Goal: Task Accomplishment & Management: Complete application form

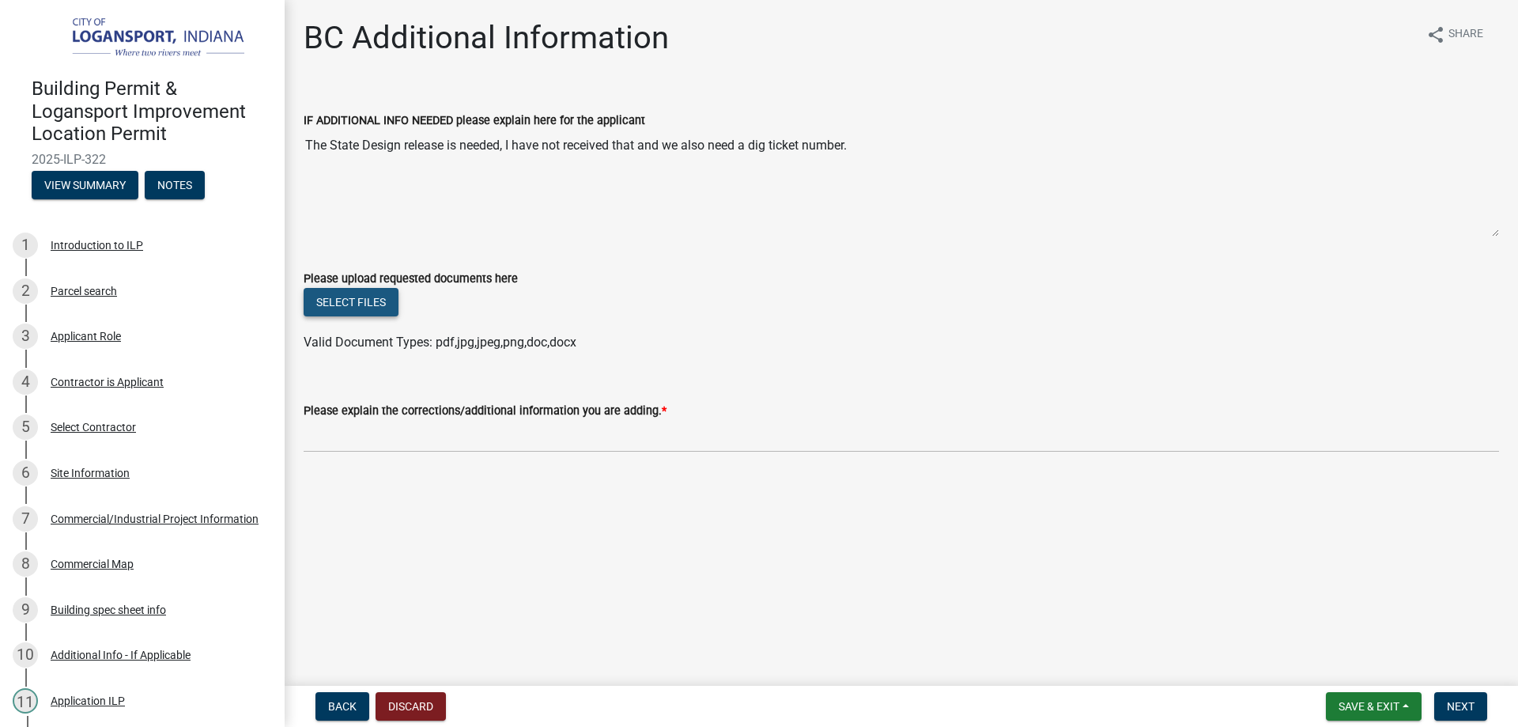
click at [367, 304] on button "Select files" at bounding box center [351, 302] width 95 height 28
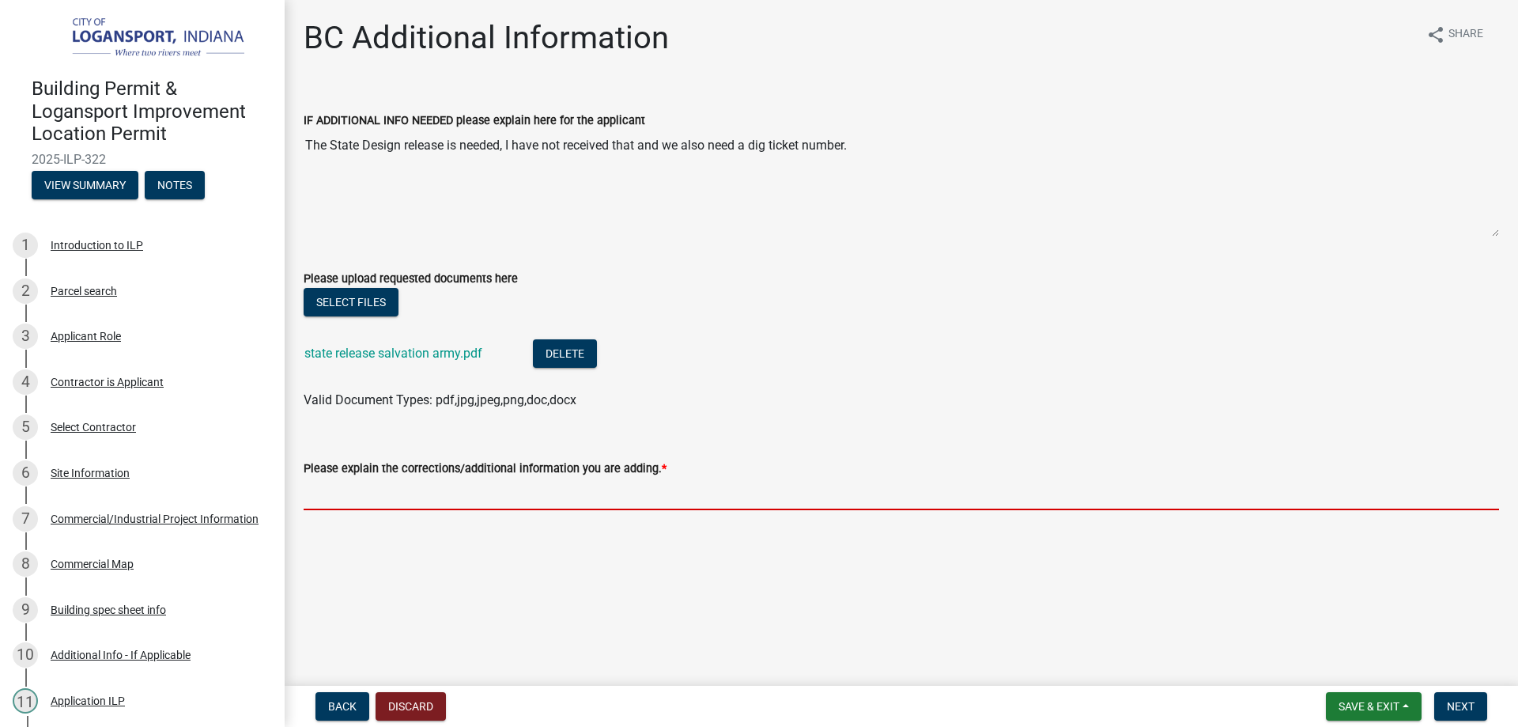
click at [502, 491] on input "Please explain the corrections/additional information you are adding. *" at bounding box center [901, 494] width 1195 height 32
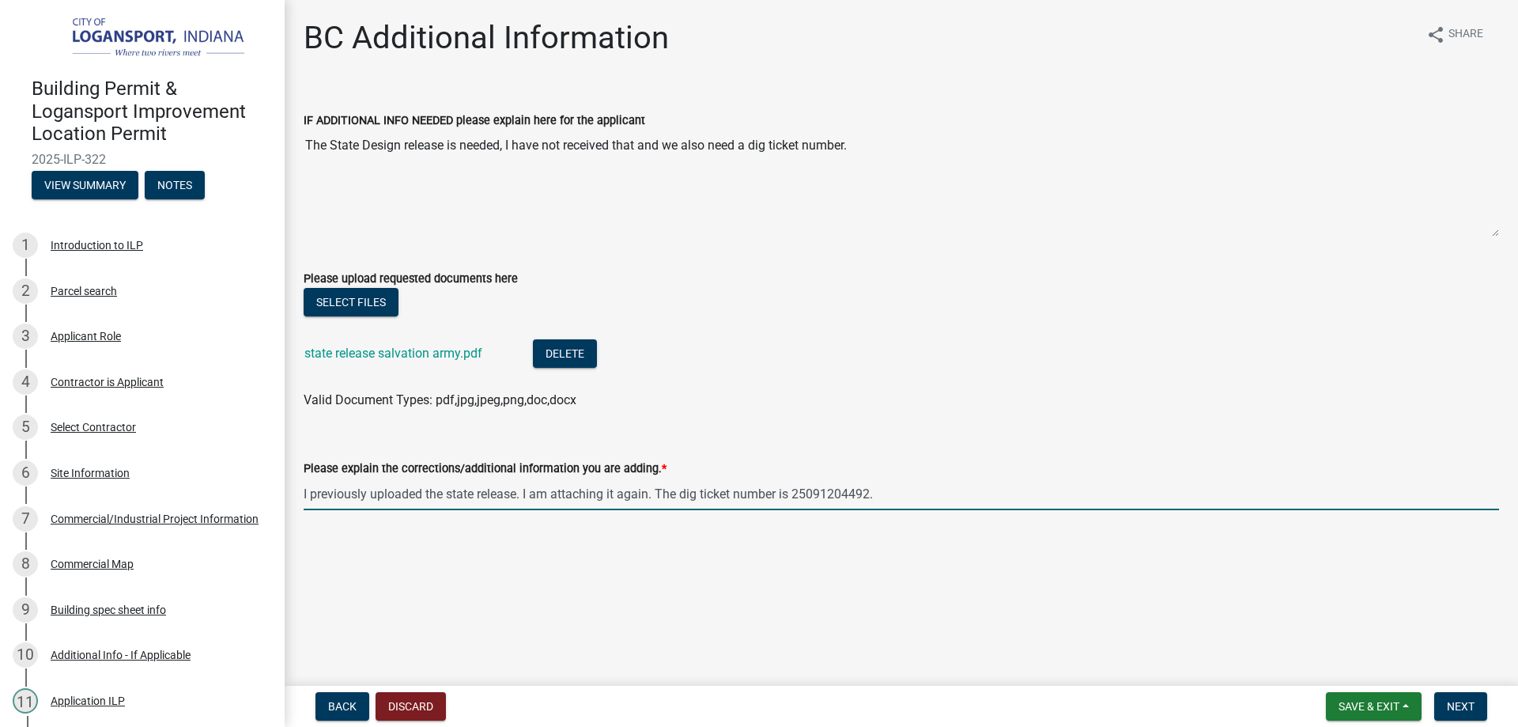
click at [524, 493] on input "I previously uploaded the state release. I am attaching it again. The dig ticke…" at bounding box center [901, 494] width 1195 height 32
click at [941, 488] on input "I previously uploaded the state release. I am attaching it again. The dig ticke…" at bounding box center [901, 494] width 1195 height 32
type input "I previously uploaded the state release. I am attaching it again. The dig ticke…"
click at [1482, 707] on button "Next" at bounding box center [1460, 706] width 53 height 28
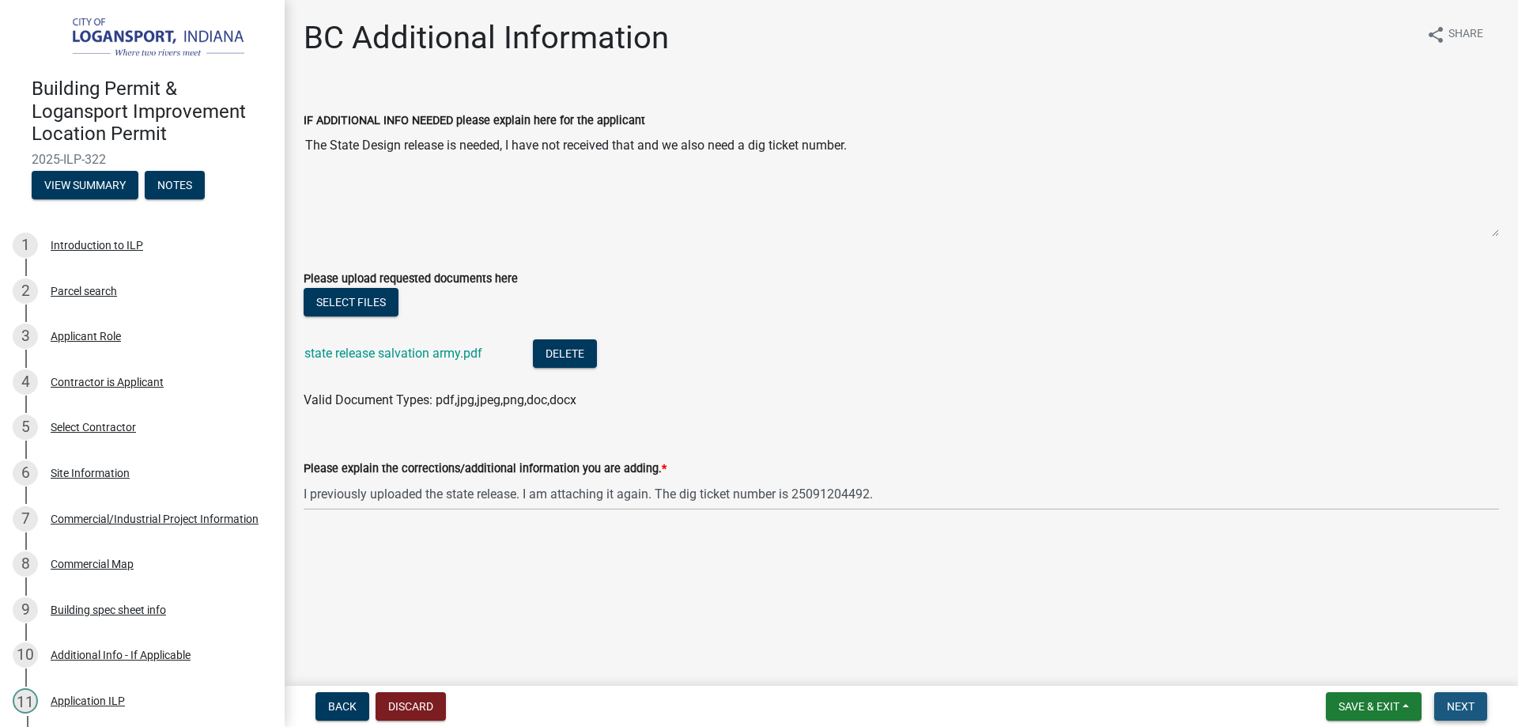
click at [1475, 709] on span "Next" at bounding box center [1461, 706] width 28 height 13
click at [1376, 704] on span "Save & Exit" at bounding box center [1369, 706] width 61 height 13
click at [1471, 616] on main "BC Additional Information share Share IF ADDITIONAL INFO NEEDED please explain …" at bounding box center [901, 339] width 1233 height 679
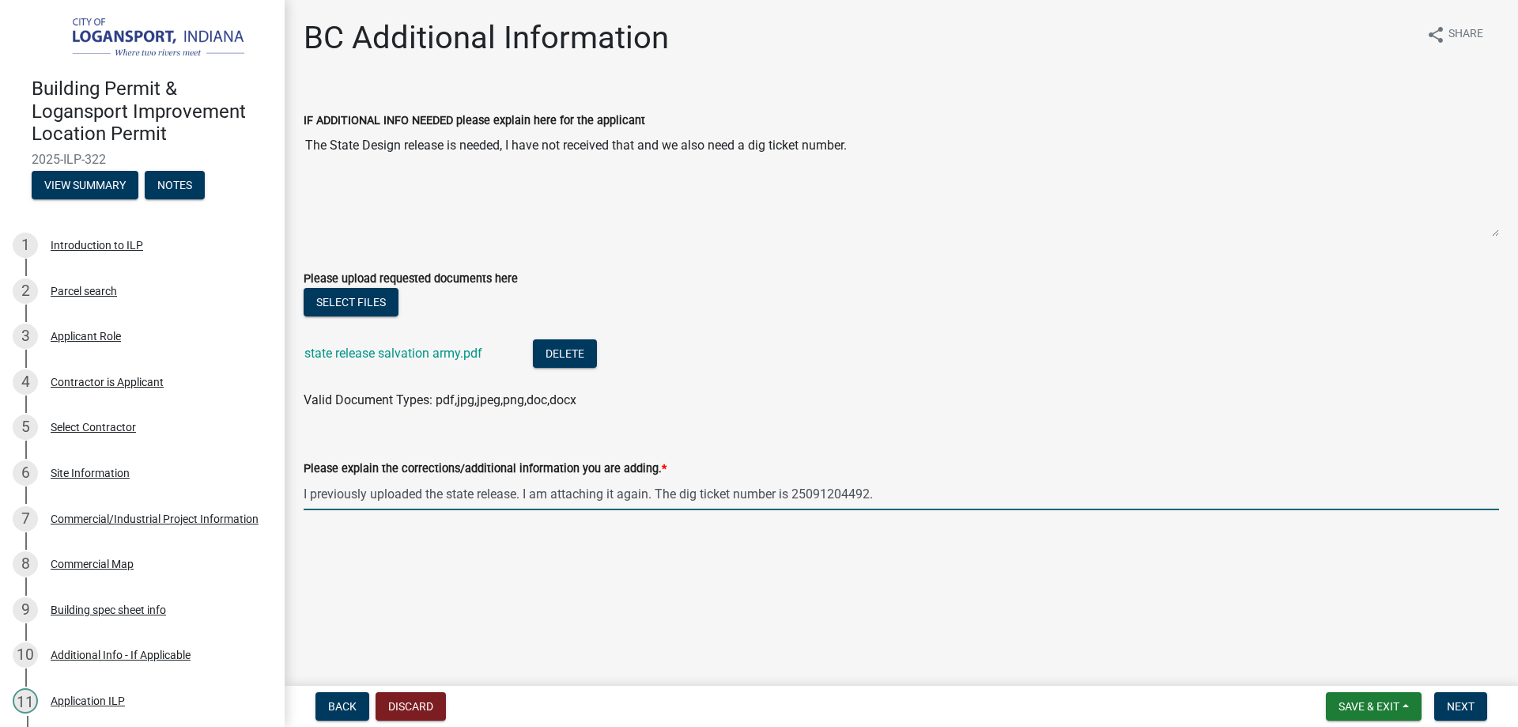
click at [1354, 506] on input "I previously uploaded the state release. I am attaching it again. The dig ticke…" at bounding box center [901, 494] width 1195 height 32
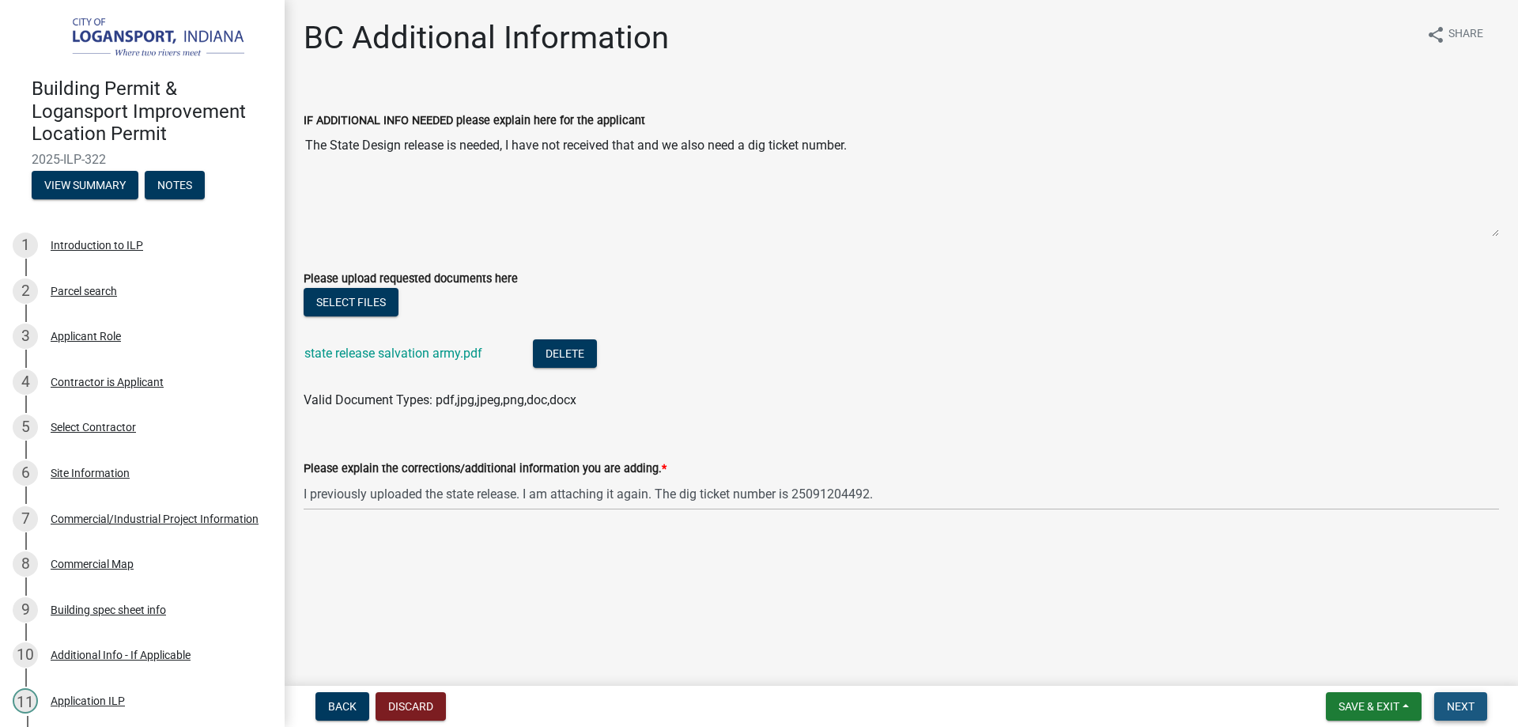
click at [1451, 707] on span "Next" at bounding box center [1461, 706] width 28 height 13
click at [1469, 703] on span "Next" at bounding box center [1461, 706] width 28 height 13
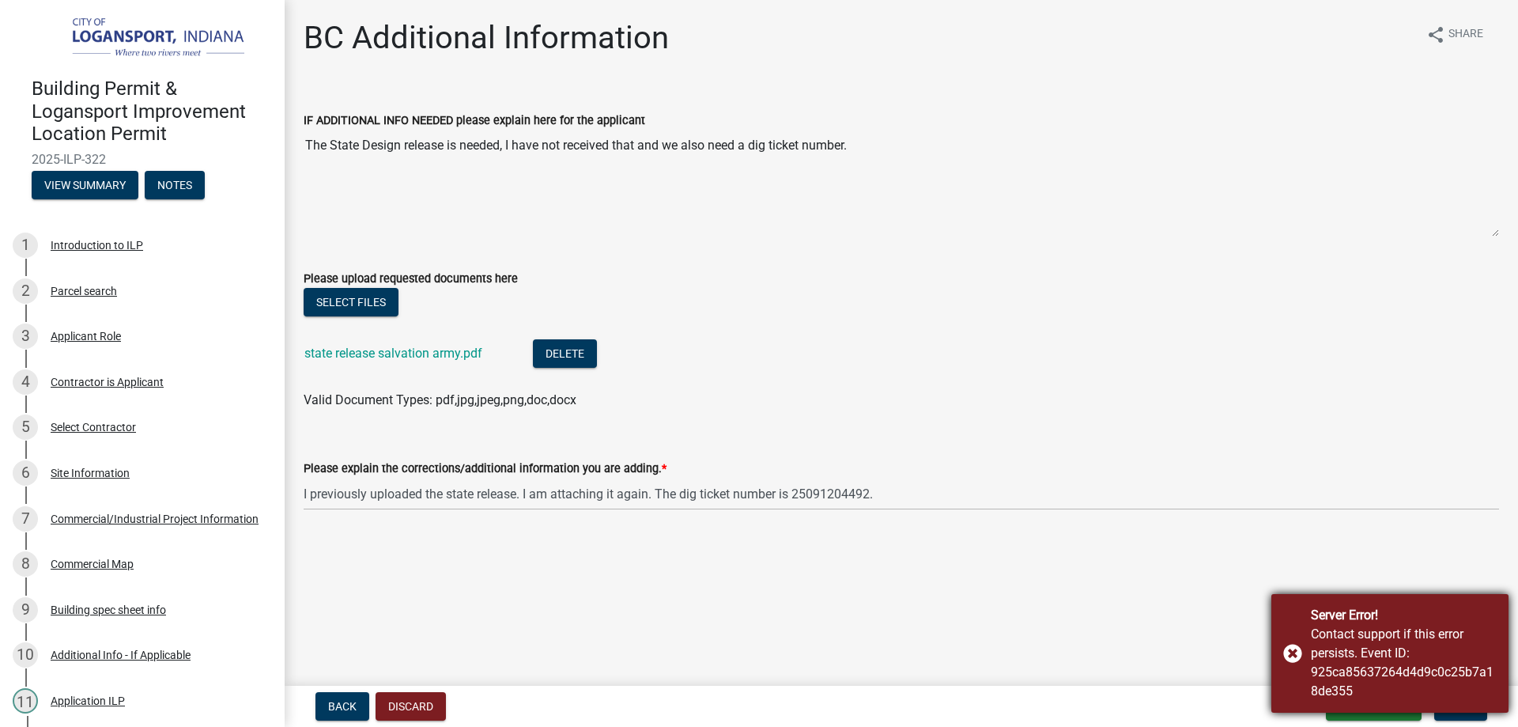
click at [1297, 654] on div "Server Error! Contact support if this error persists. Event ID: 925ca85637264d4…" at bounding box center [1389, 653] width 237 height 119
